Goal: Information Seeking & Learning: Learn about a topic

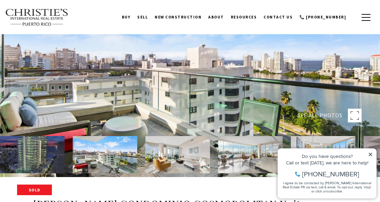
scroll to position [21, 0]
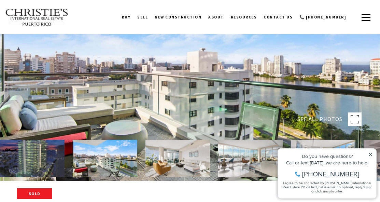
click at [163, 171] on img at bounding box center [178, 158] width 65 height 37
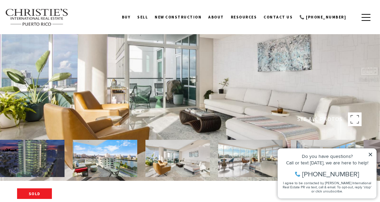
click at [234, 169] on img at bounding box center [250, 158] width 65 height 37
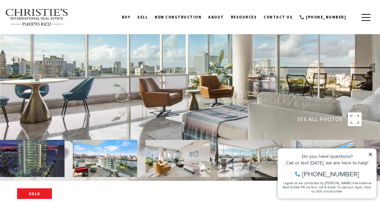
click at [238, 165] on img at bounding box center [250, 158] width 65 height 37
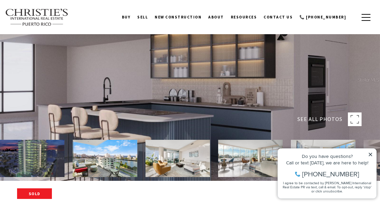
click at [371, 151] on div "Do you have questions? Call or text [DATE], we are here to help! [PHONE_NUMBER]…" at bounding box center [327, 174] width 98 height 50
click at [371, 154] on icon at bounding box center [370, 154] width 3 height 3
click at [371, 153] on icon at bounding box center [370, 154] width 5 height 5
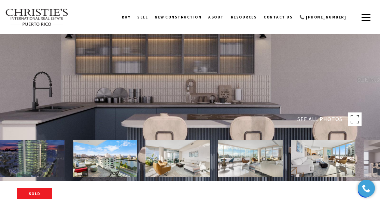
click at [312, 167] on img at bounding box center [323, 158] width 65 height 37
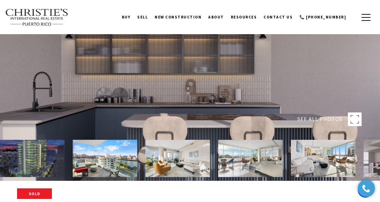
click at [250, 163] on img at bounding box center [250, 158] width 65 height 37
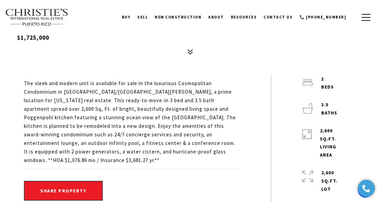
scroll to position [167, 0]
